Goal: Use online tool/utility: Use online tool/utility

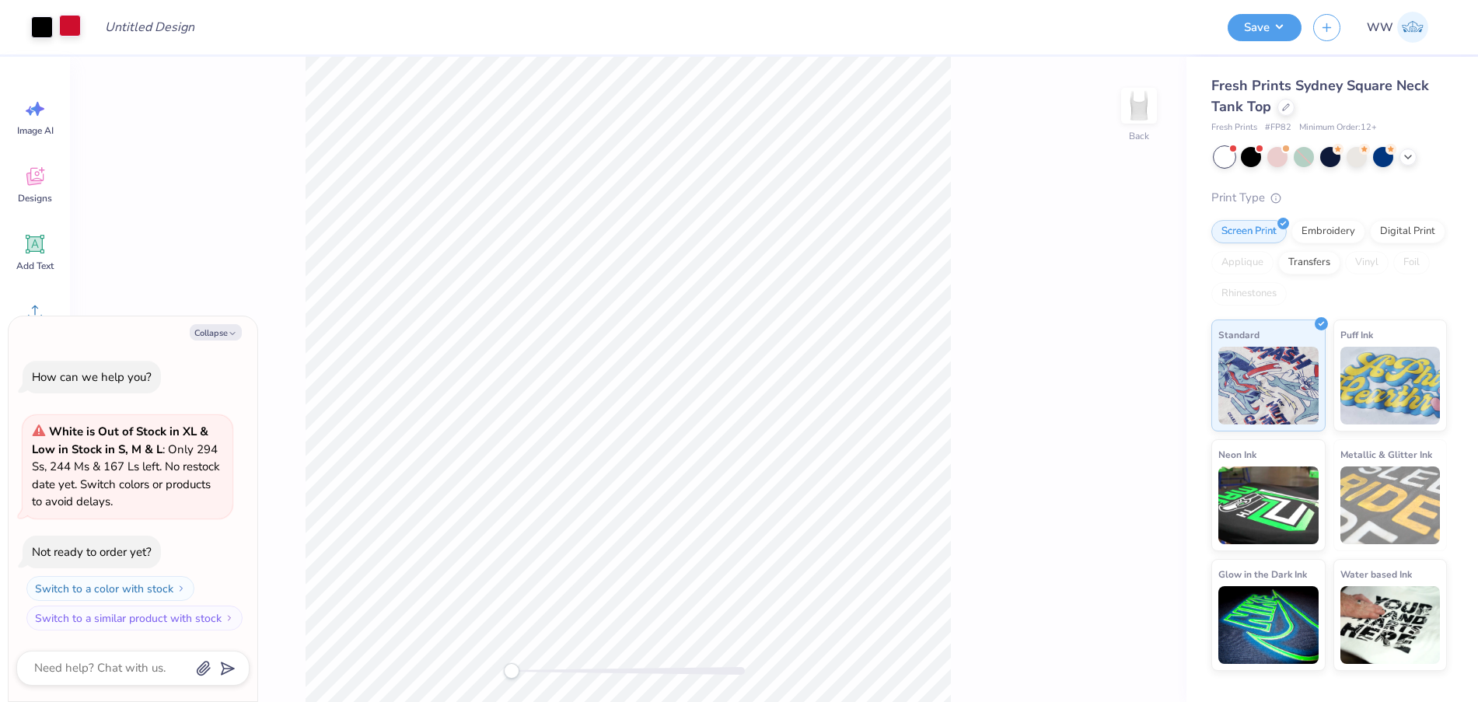
click at [66, 26] on div at bounding box center [70, 26] width 22 height 22
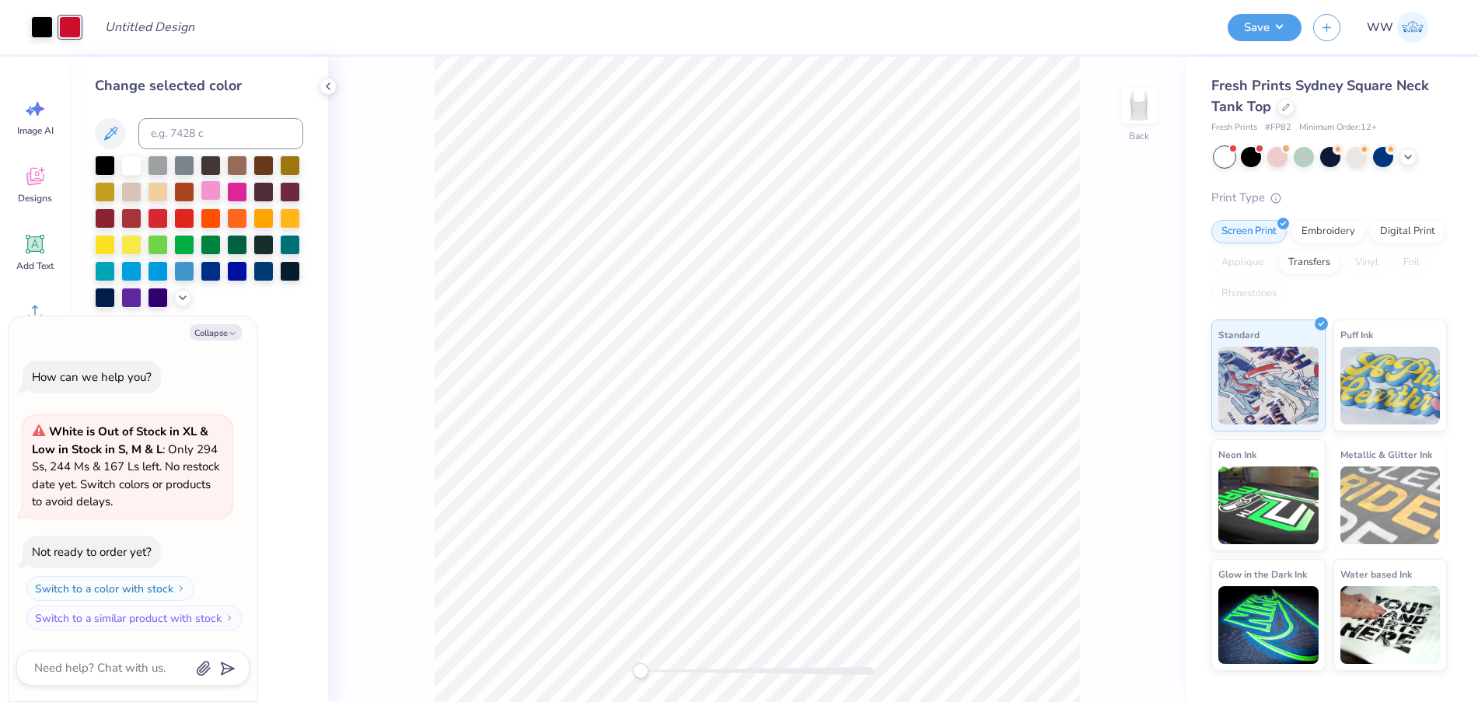
click at [206, 187] on div at bounding box center [211, 190] width 20 height 20
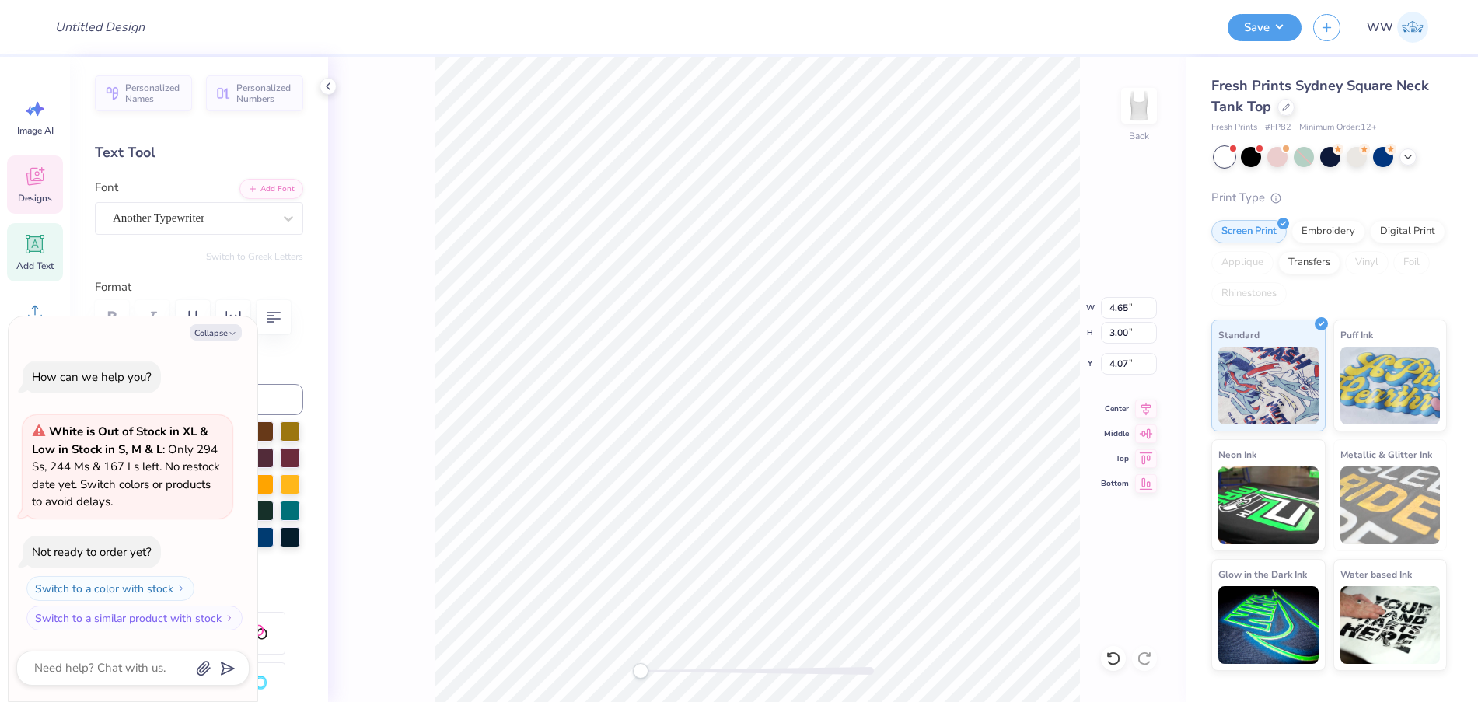
scroll to position [13, 2]
type textarea "x"
type textarea "A"
type textarea "x"
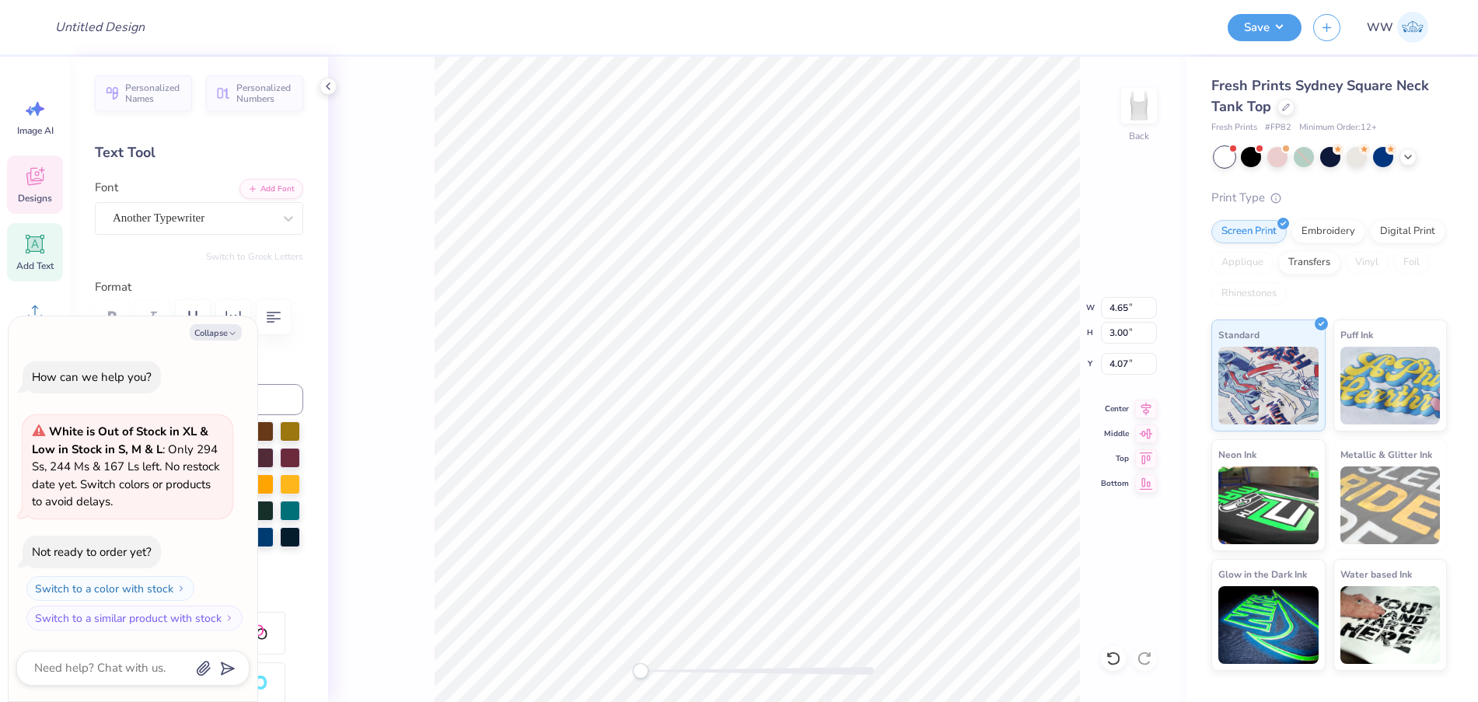
type textarea "C"
type textarea "x"
type textarea "Ch"
type textarea "x"
type textarea "Chi"
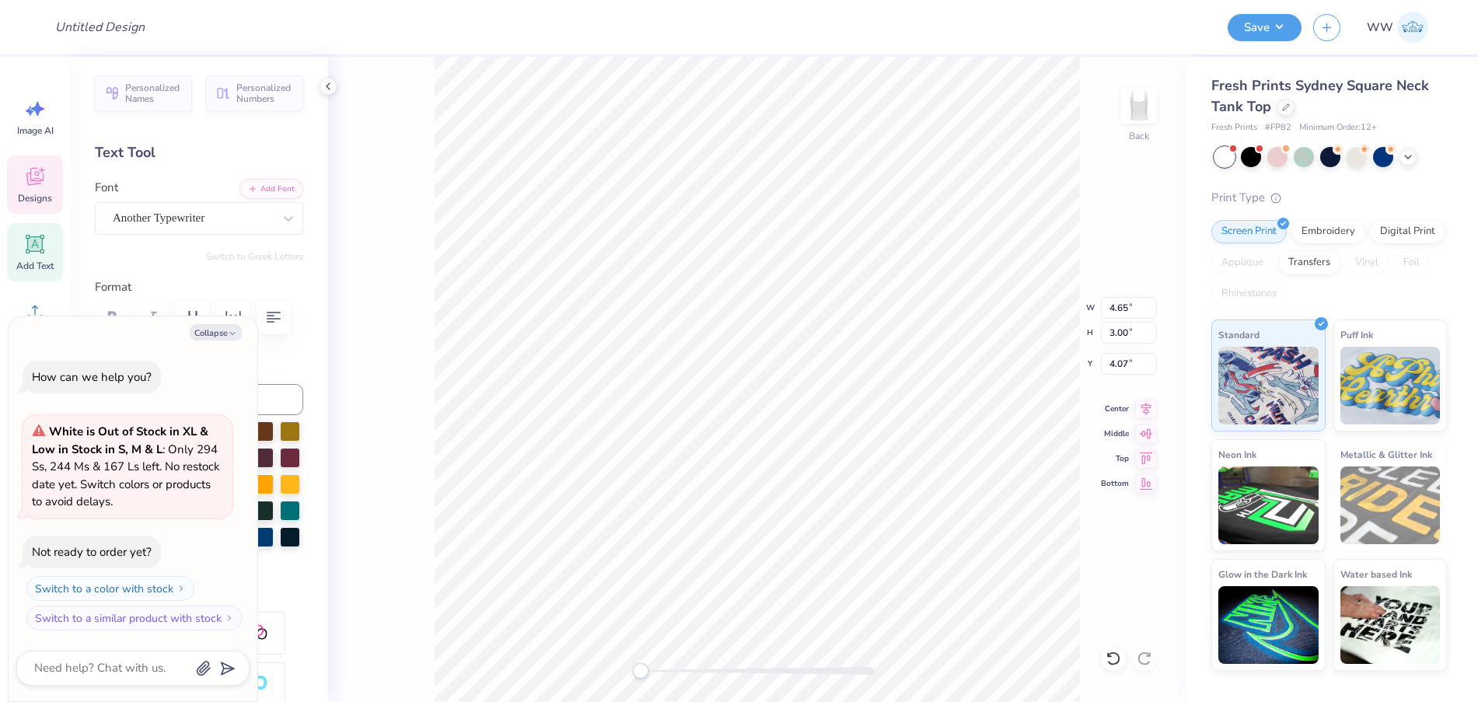
type textarea "x"
type textarea "Chi"
type textarea "x"
type textarea "Chi O"
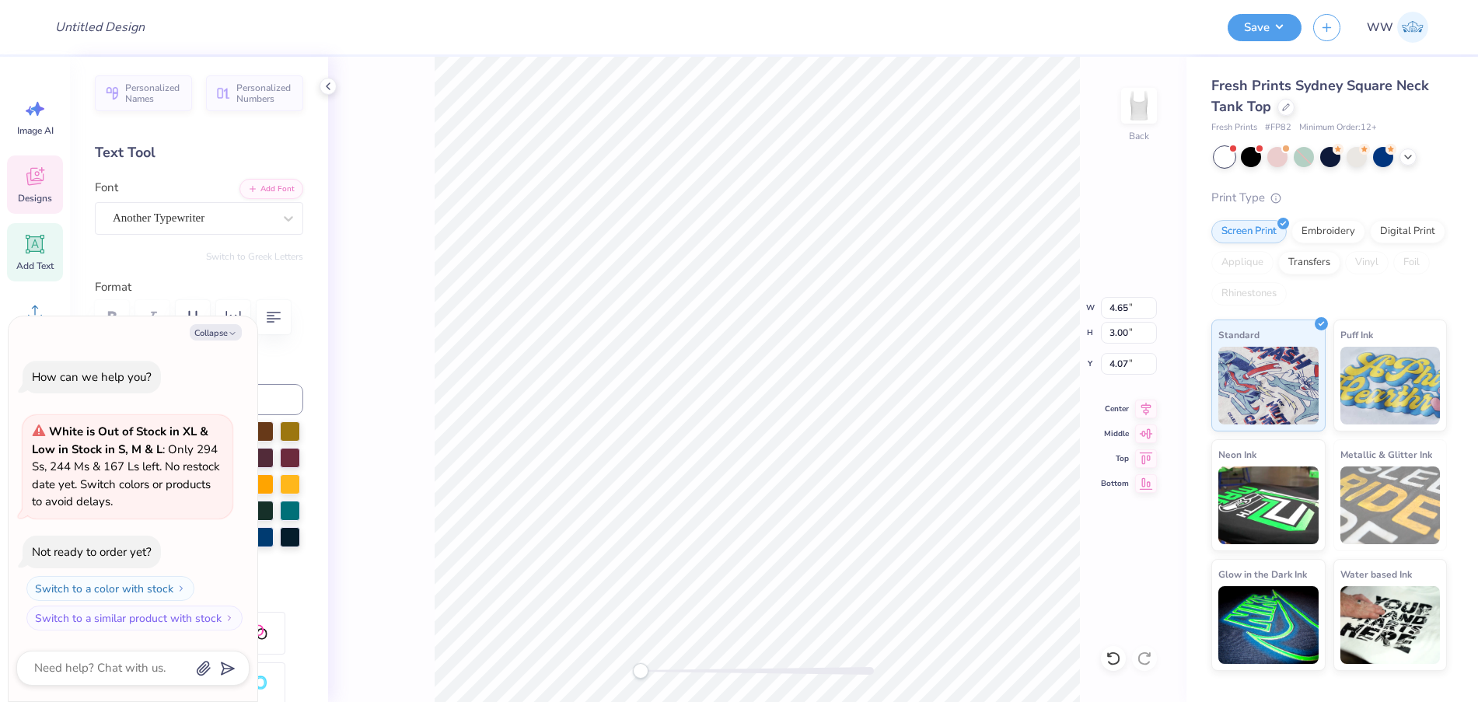
type textarea "x"
type textarea "Chi"
type textarea "x"
type textarea "Chi"
type textarea "x"
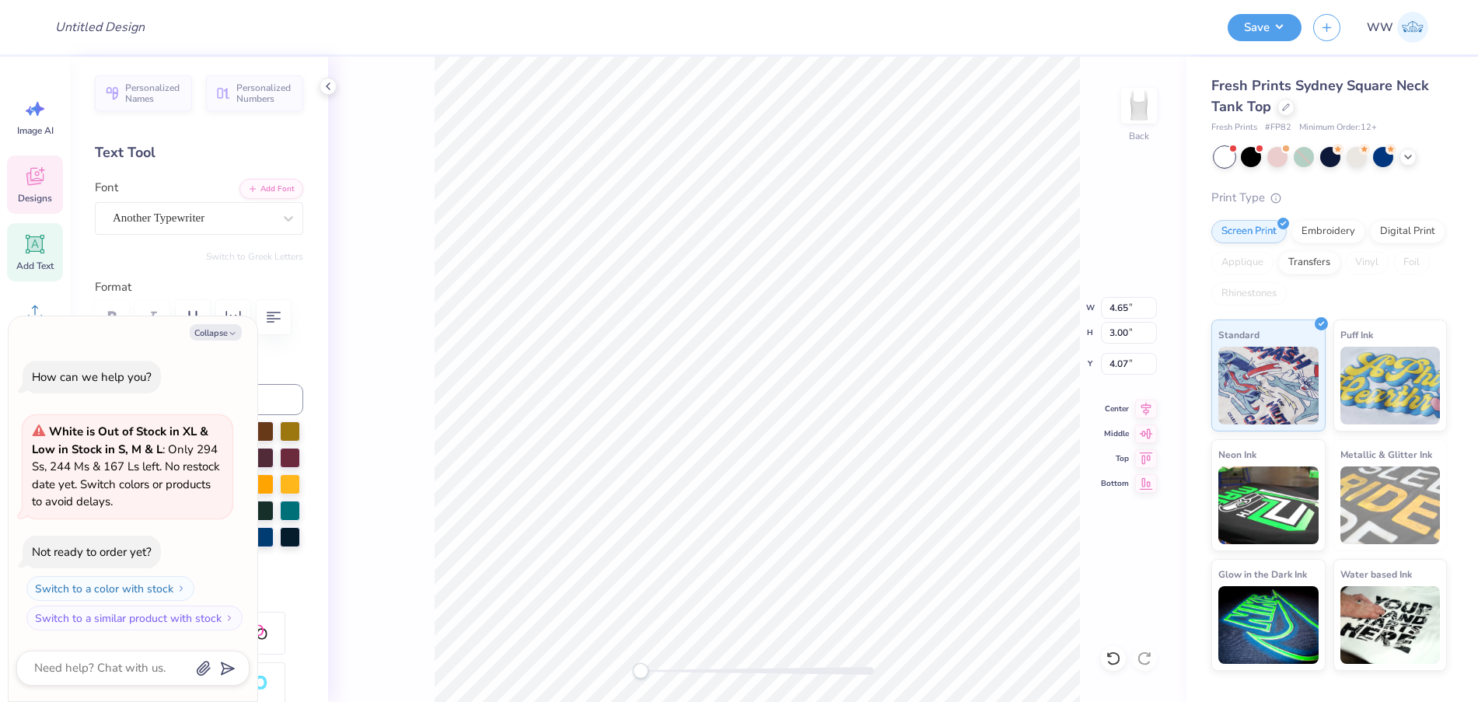
type textarea "Ch"
type textarea "x"
type textarea "C"
type textarea "x"
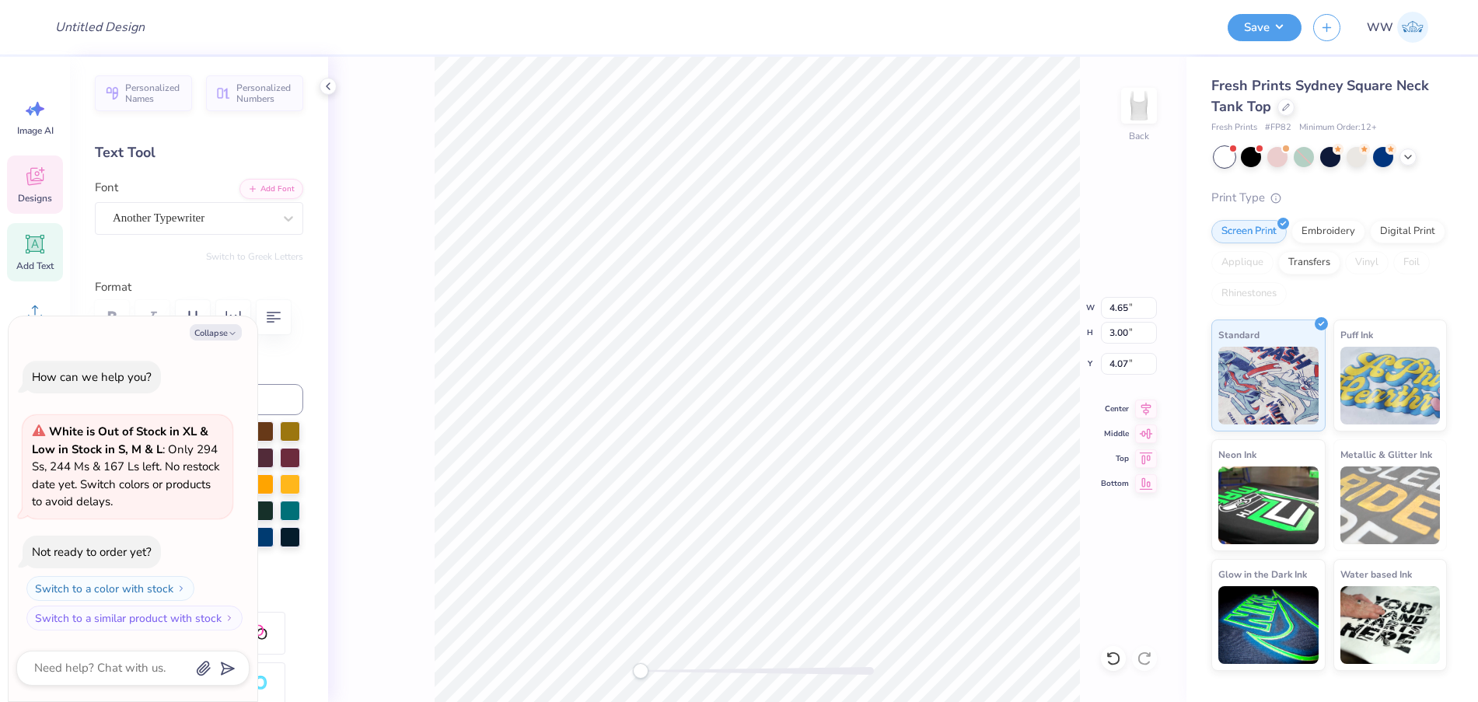
type textarea "x"
type textarea "A"
type textarea "x"
type textarea "AG"
type textarea "x"
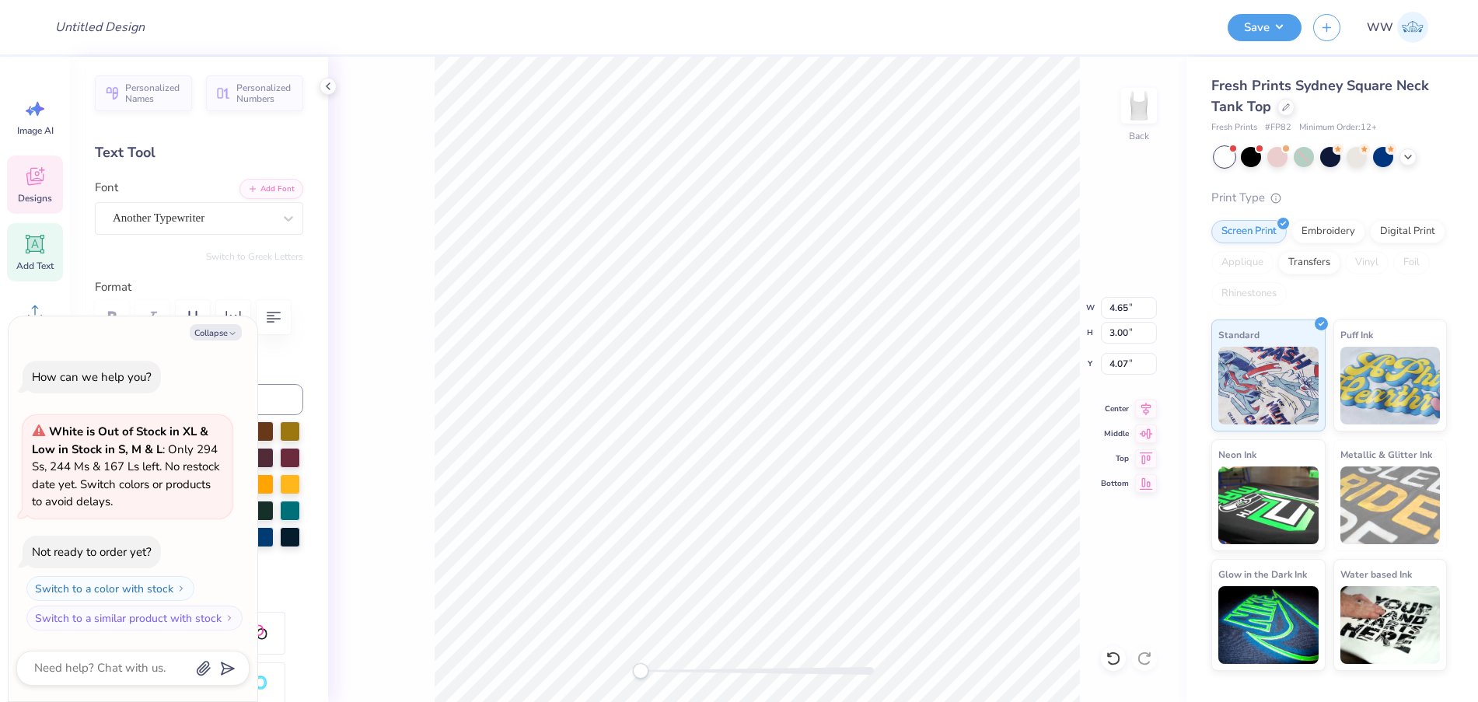
type textarea "A"
type textarea "x"
type textarea "A&"
type textarea "x"
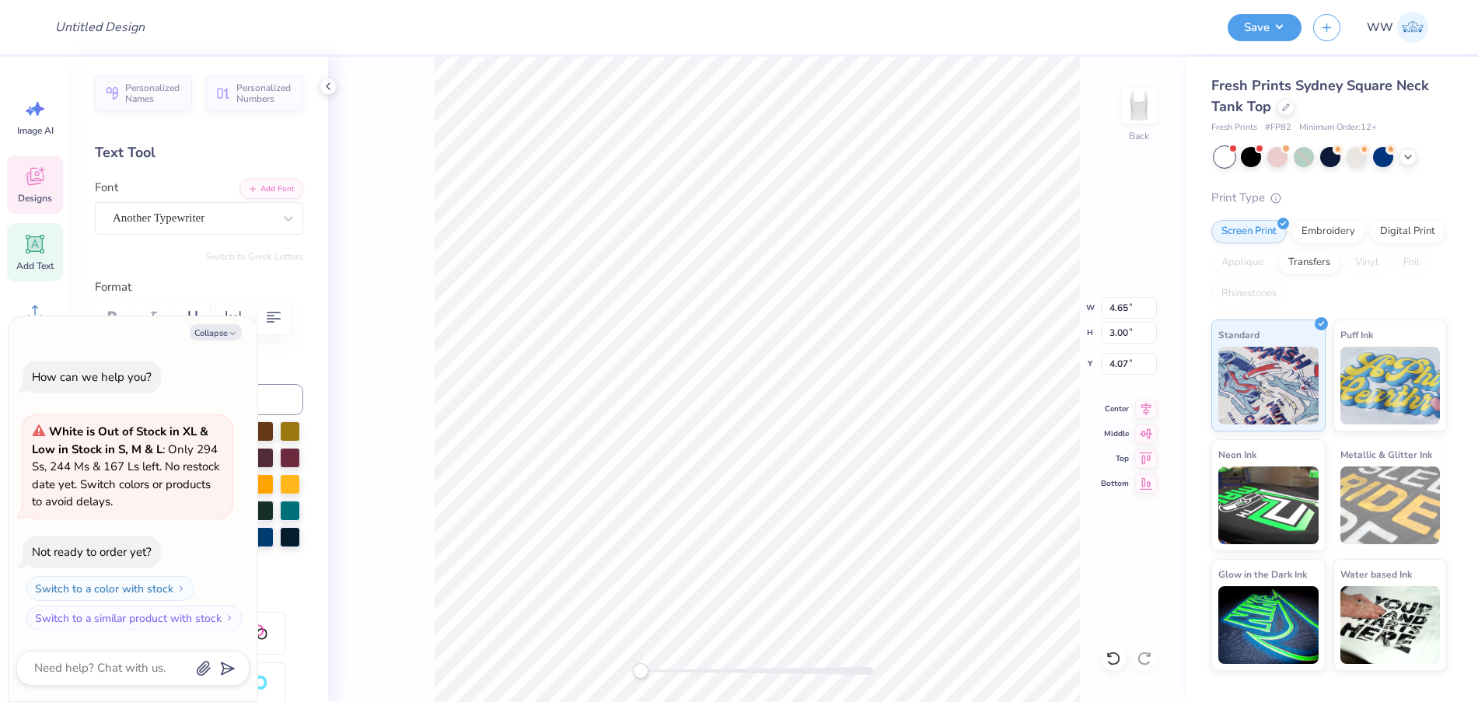
type textarea "A&M"
type textarea "x"
type input "3.16"
type input "3.25"
type input "1.54"
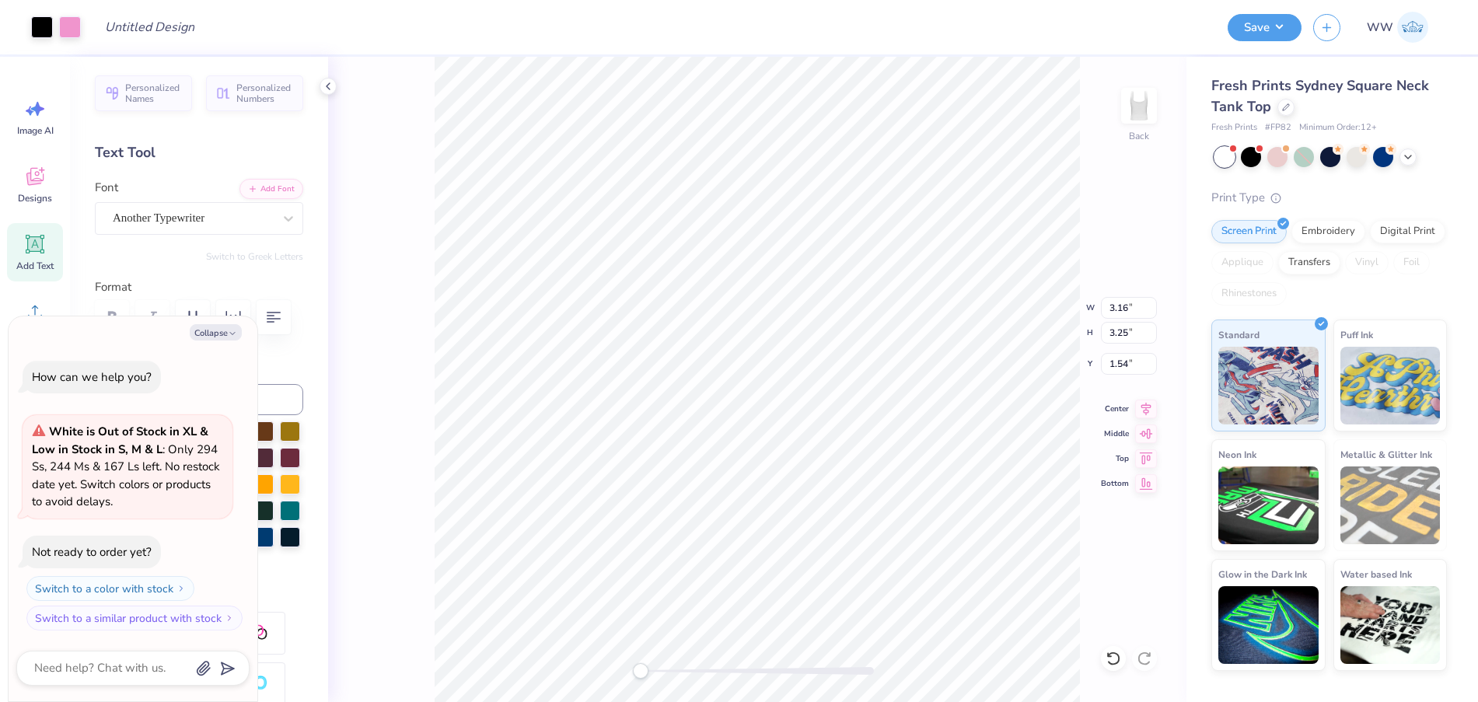
type textarea "x"
type input "3.25"
click at [1425, 158] on div at bounding box center [1331, 157] width 233 height 20
click at [1411, 156] on icon at bounding box center [1408, 155] width 12 height 12
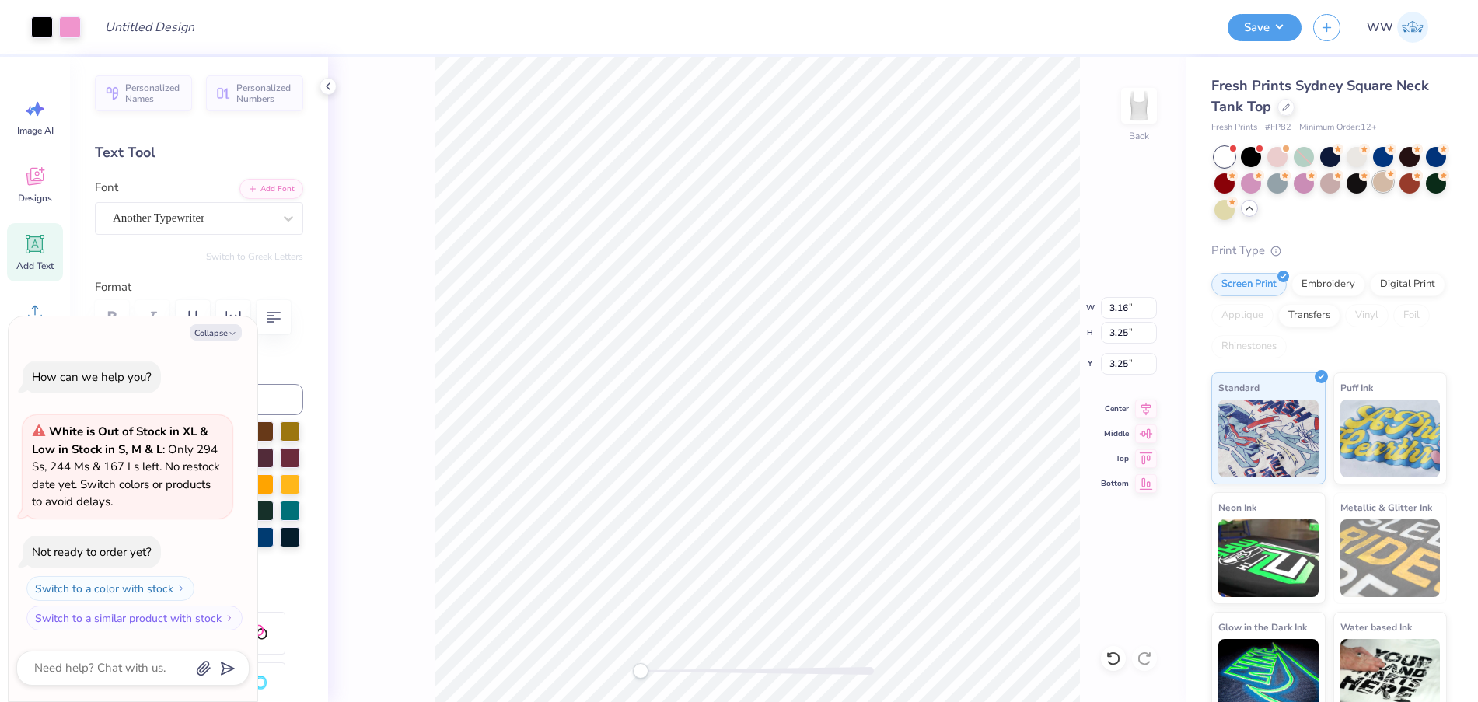
click at [1394, 185] on div at bounding box center [1383, 182] width 20 height 20
type textarea "x"
type input "4.72"
type input "3.86"
type input "2.96"
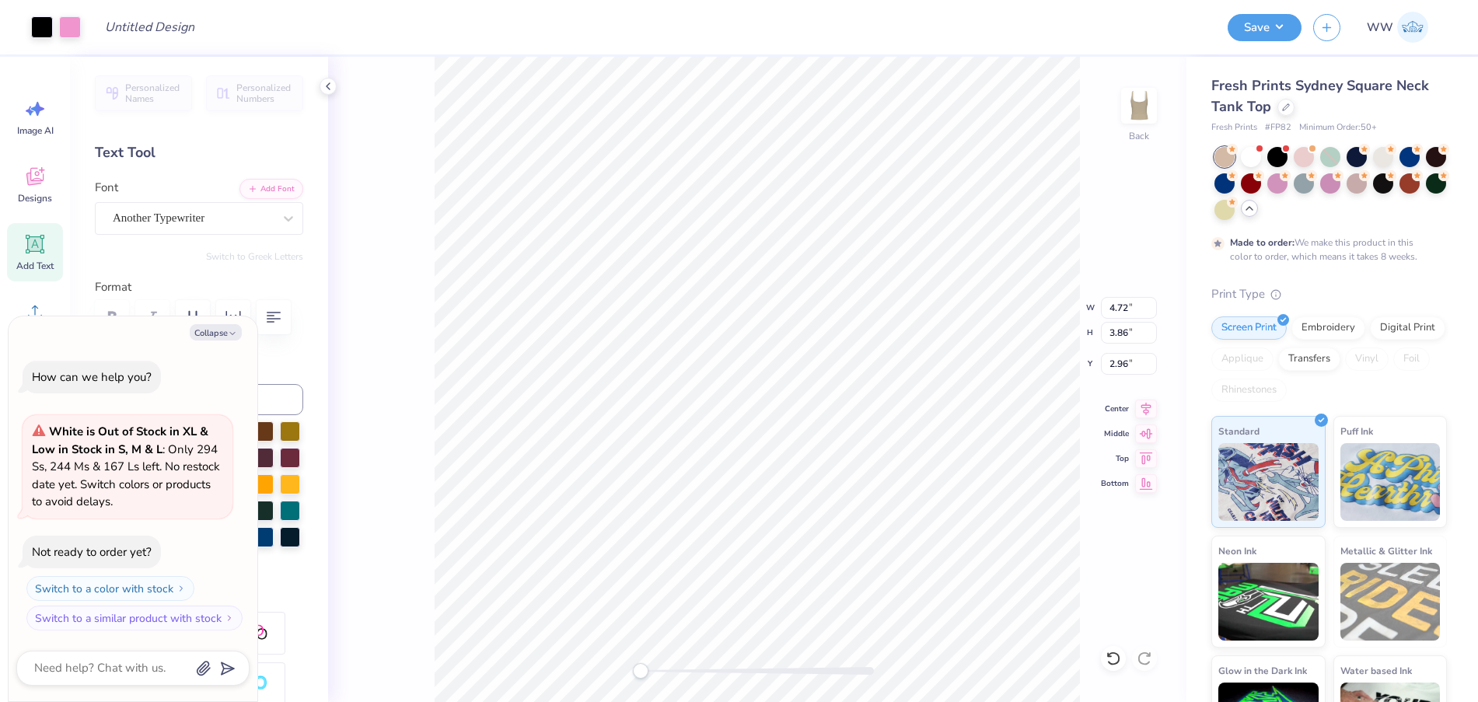
scroll to position [48, 0]
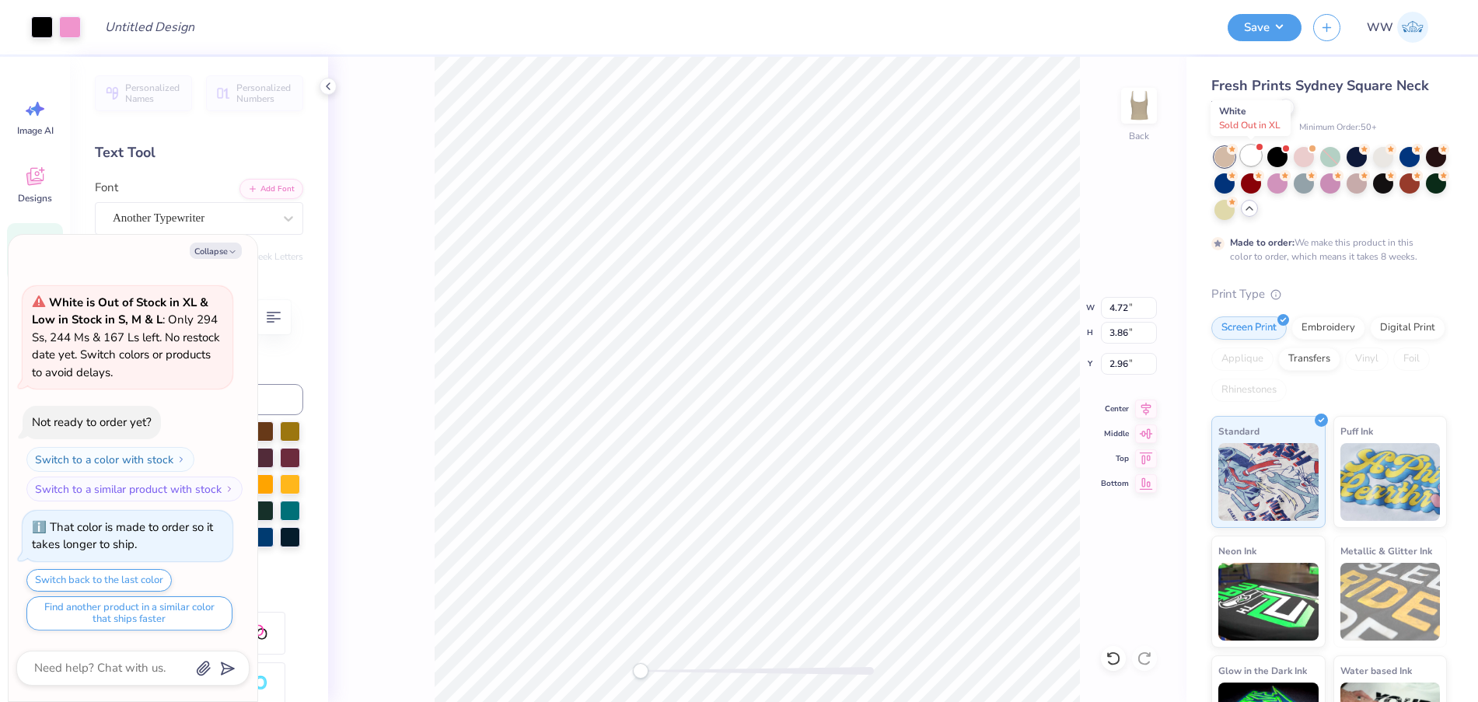
click at [1251, 153] on div at bounding box center [1251, 155] width 20 height 20
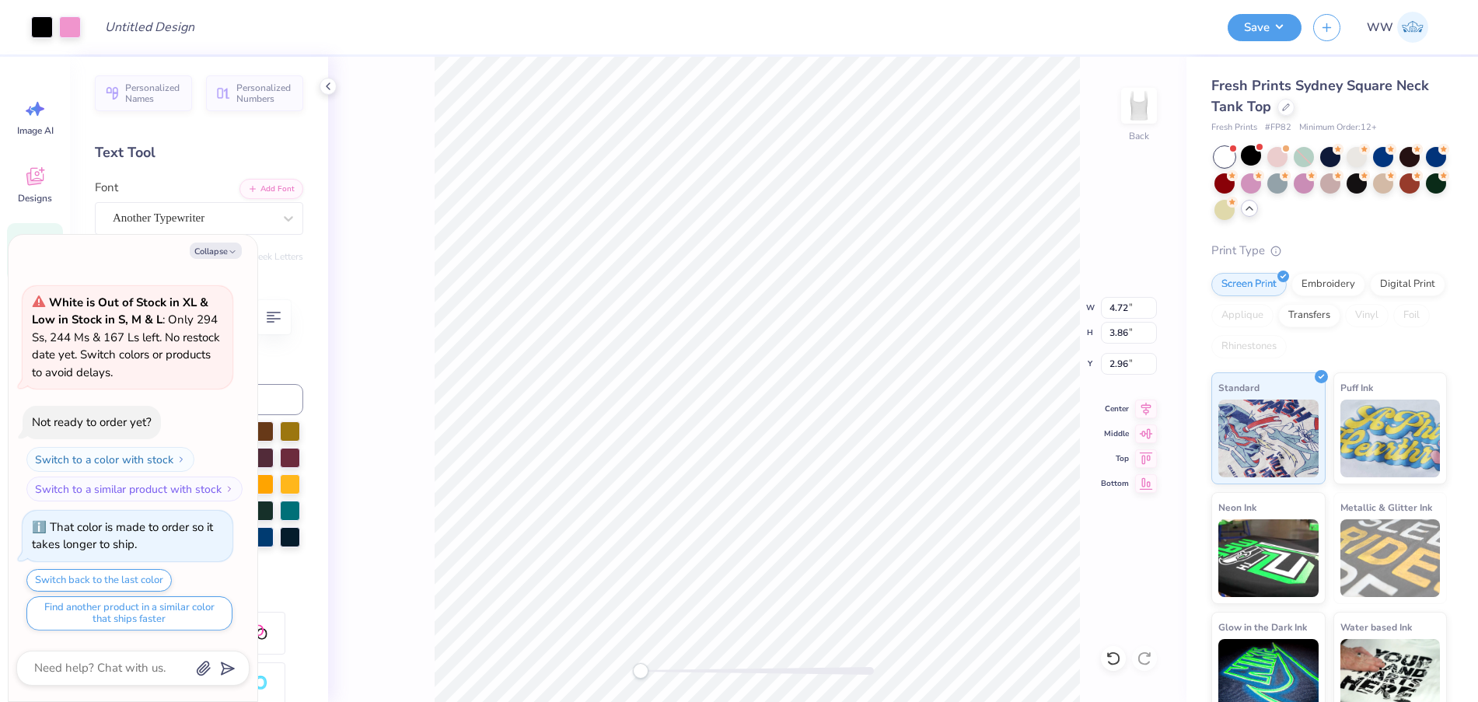
scroll to position [380, 0]
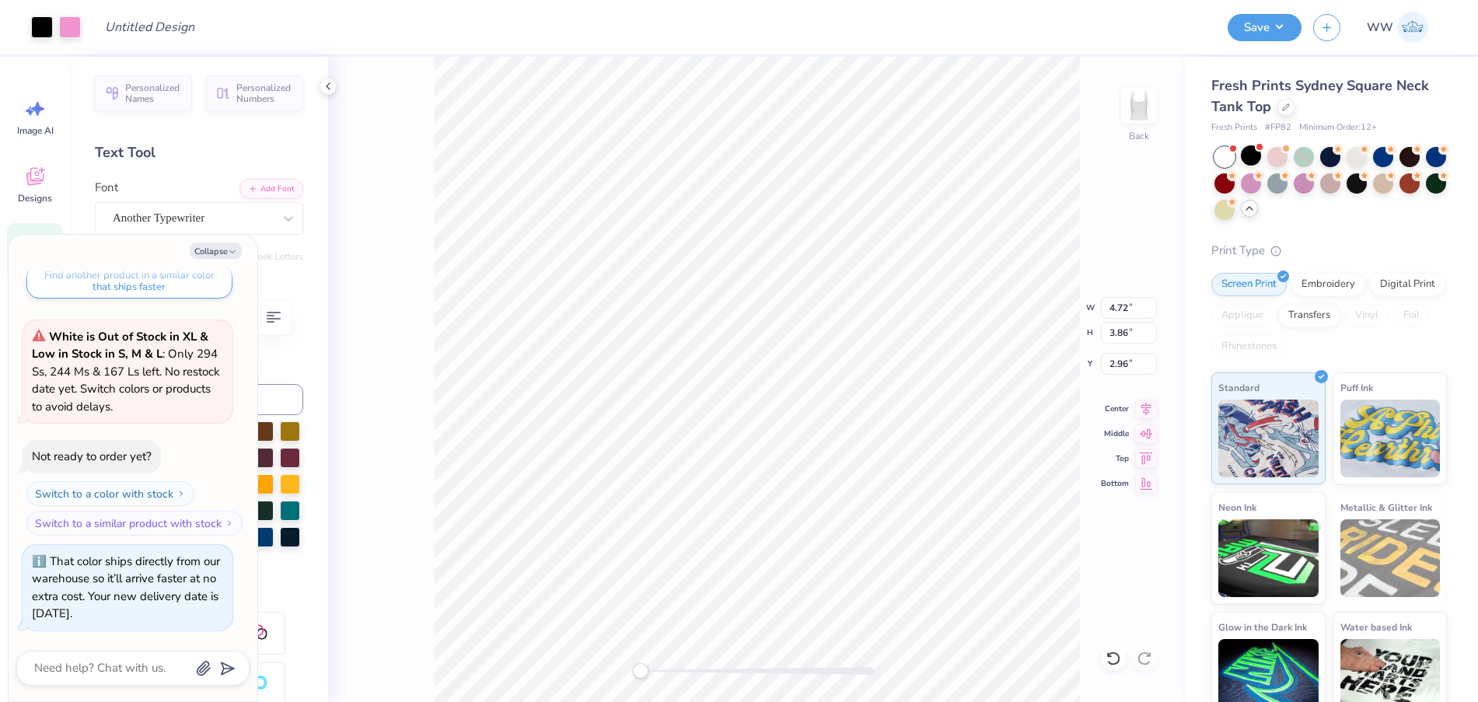
type textarea "x"
type input "2.50"
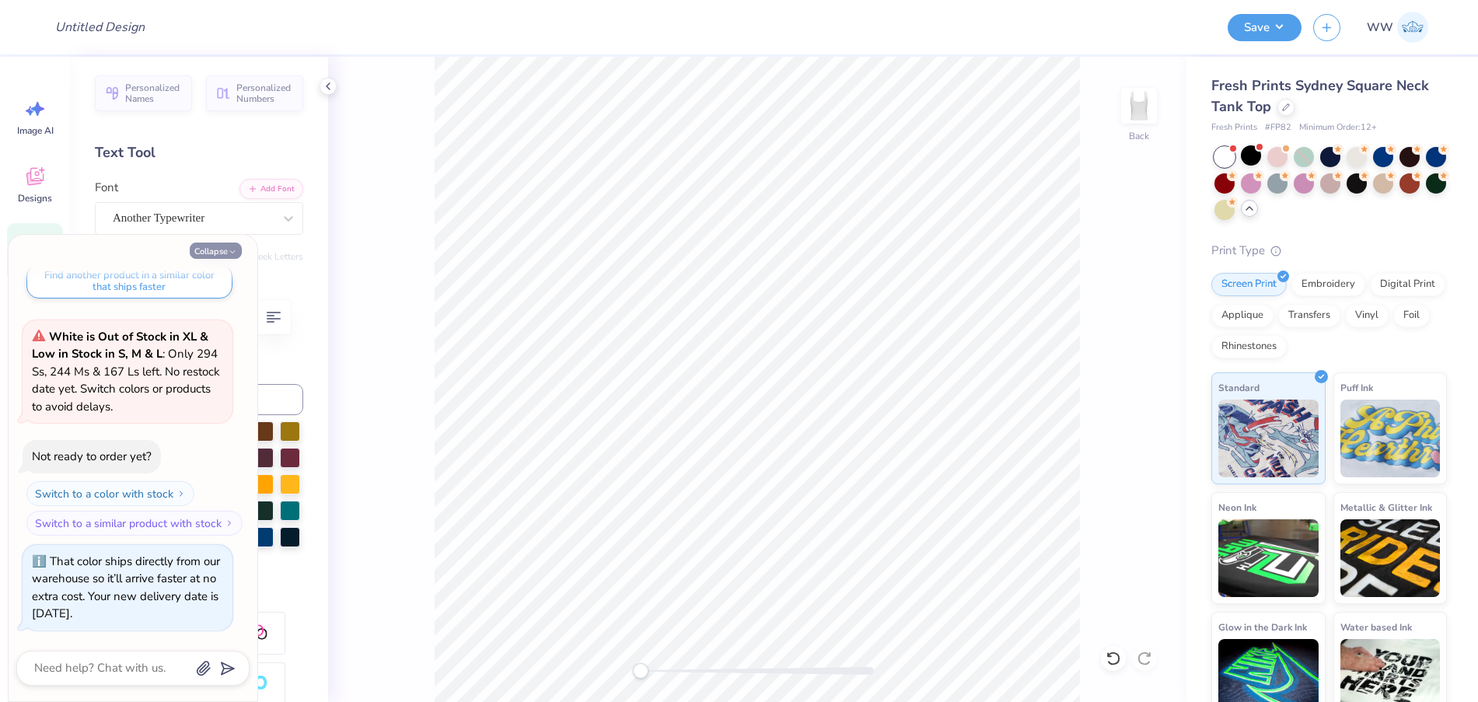
click at [208, 250] on button "Collapse" at bounding box center [216, 251] width 52 height 16
type textarea "x"
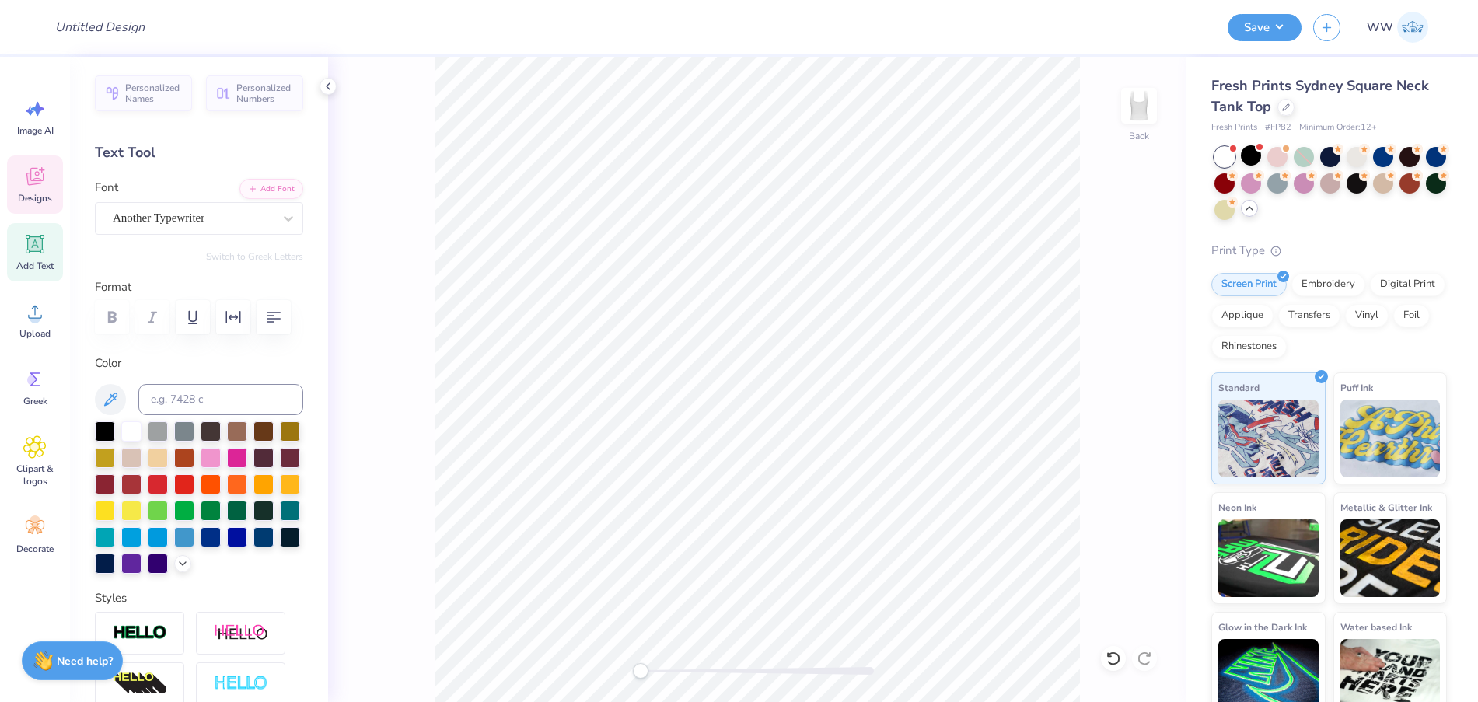
click at [37, 194] on span "Designs" at bounding box center [35, 198] width 34 height 12
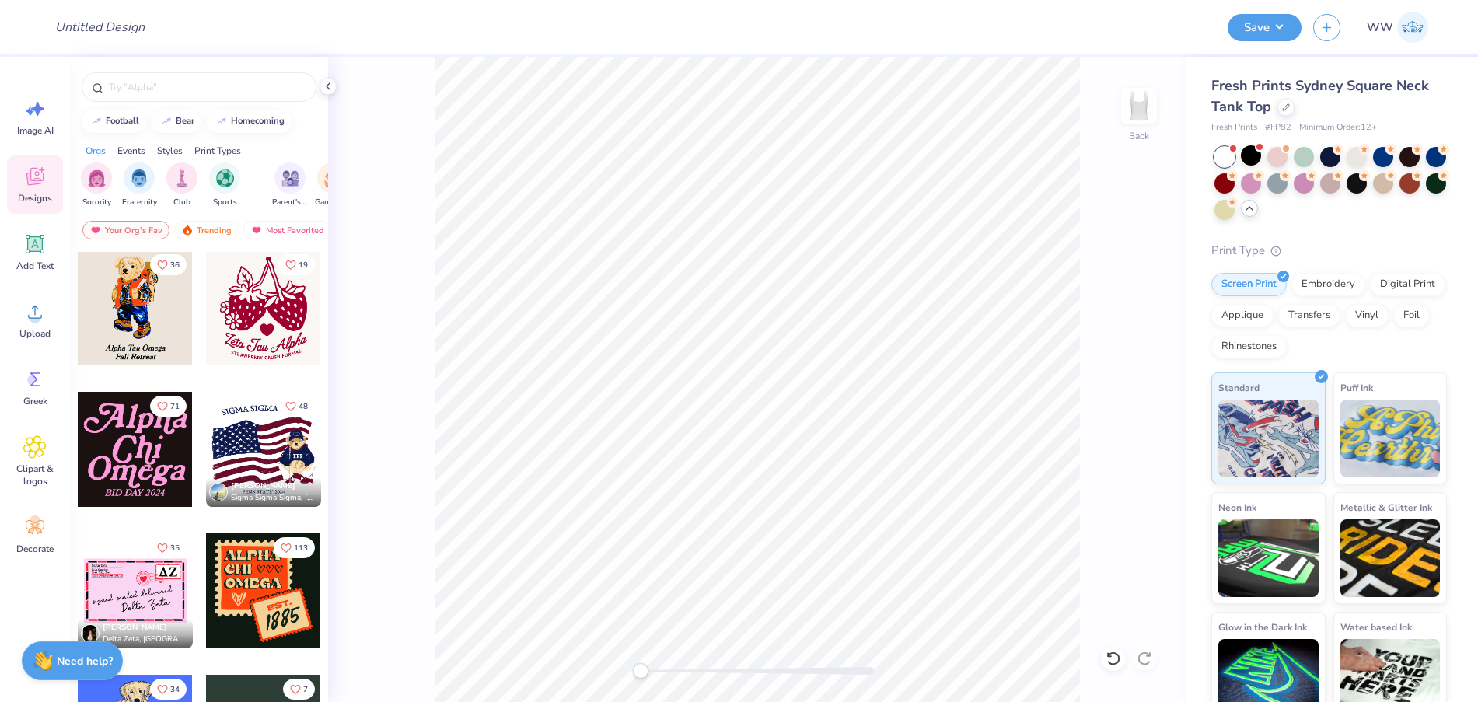
scroll to position [0, 0]
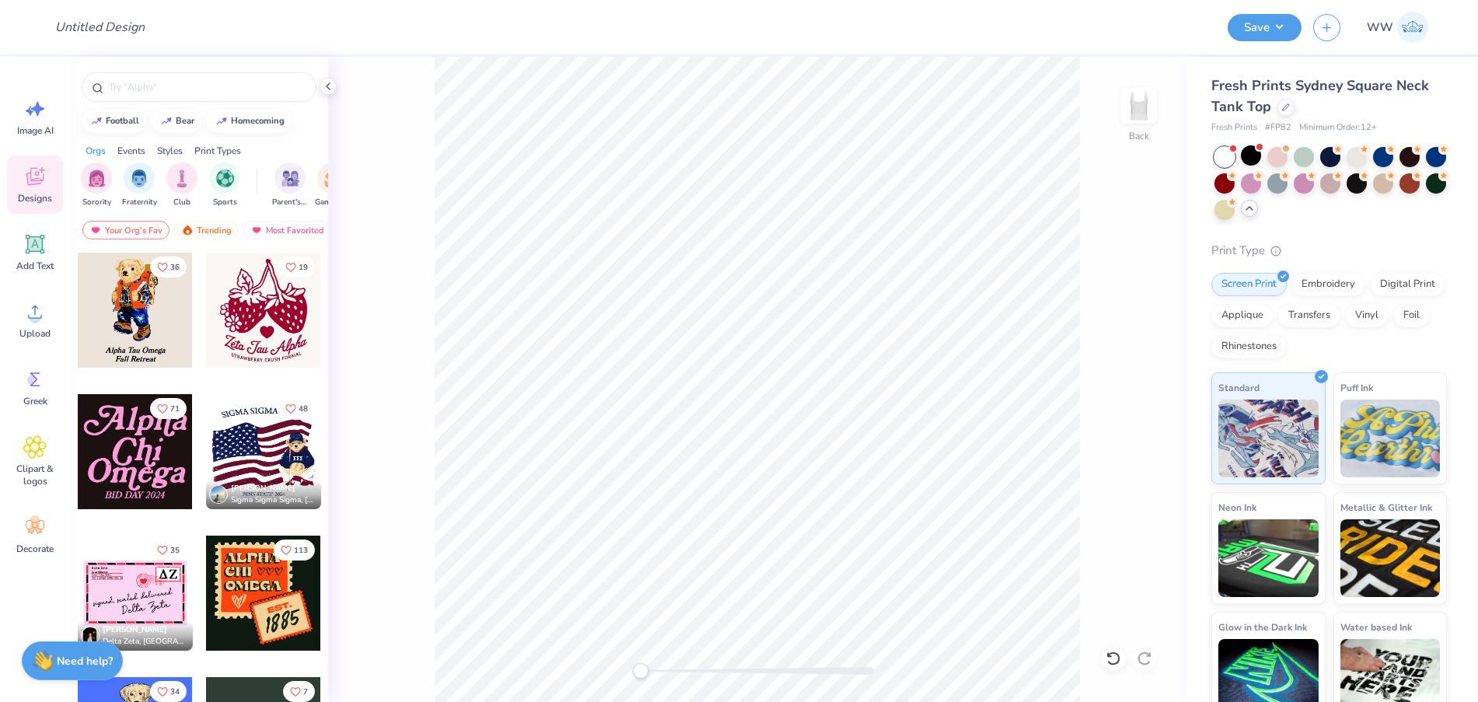
click at [255, 320] on div at bounding box center [263, 310] width 115 height 115
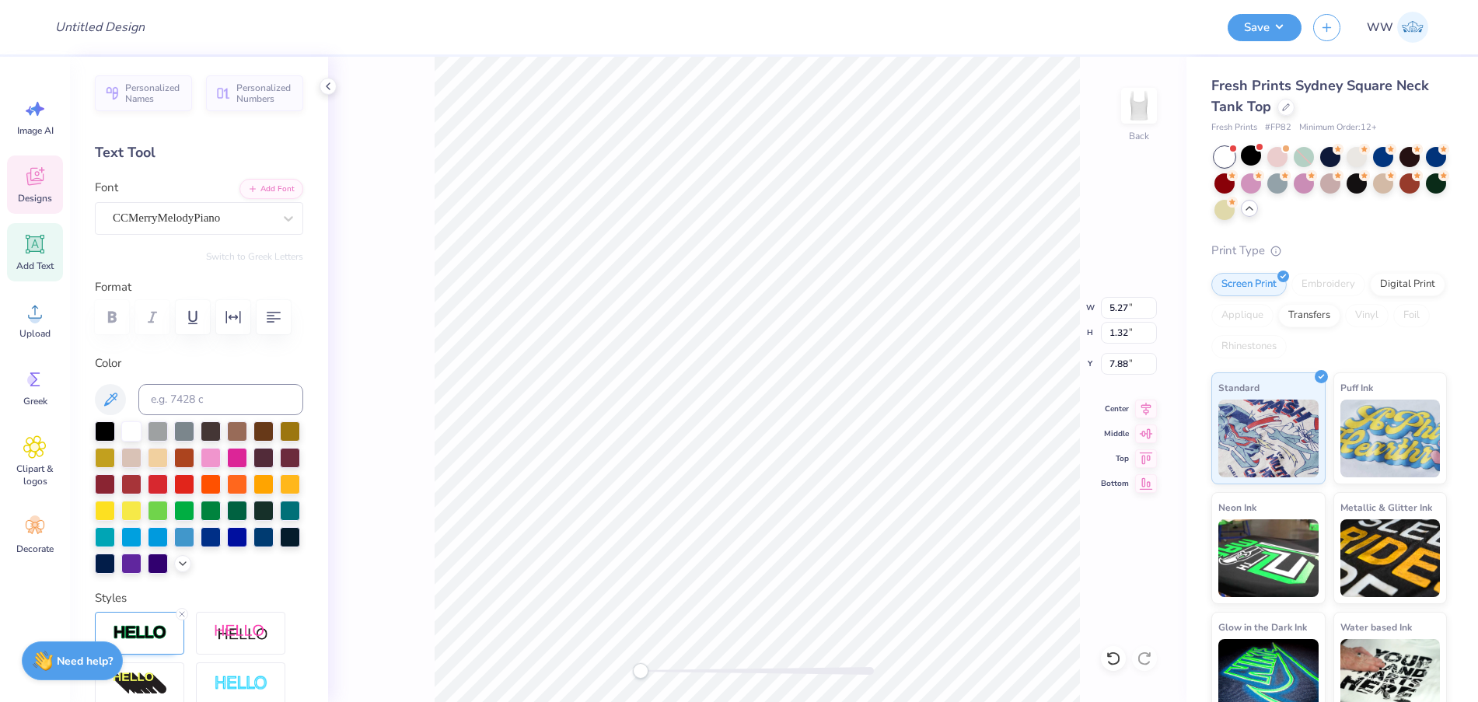
scroll to position [13, 3]
type textarea "Ze Alpha"
